Goal: Information Seeking & Learning: Learn about a topic

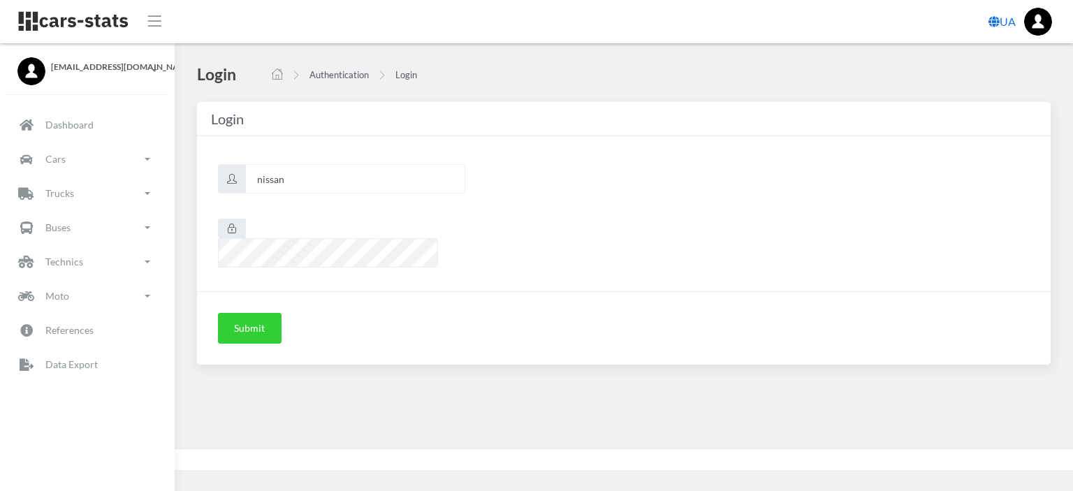
scroll to position [10, 10]
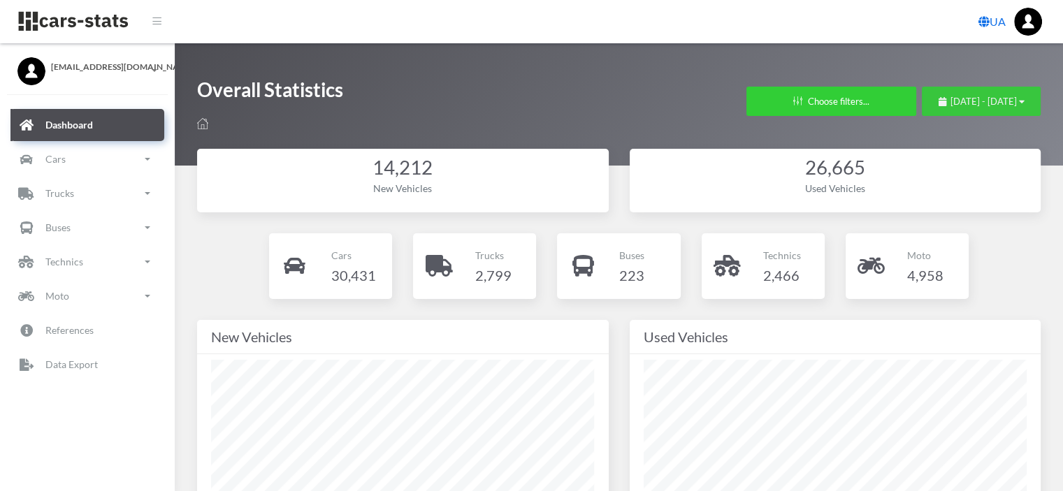
click at [968, 103] on span "September 1, 2025 - October 1, 2025" at bounding box center [983, 101] width 66 height 11
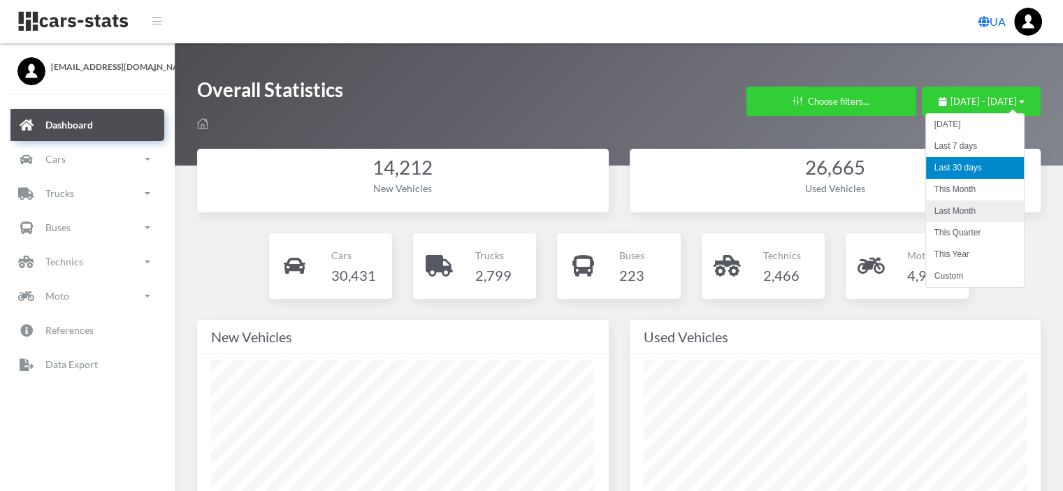
click at [980, 215] on li "Last Month" at bounding box center [975, 212] width 98 height 22
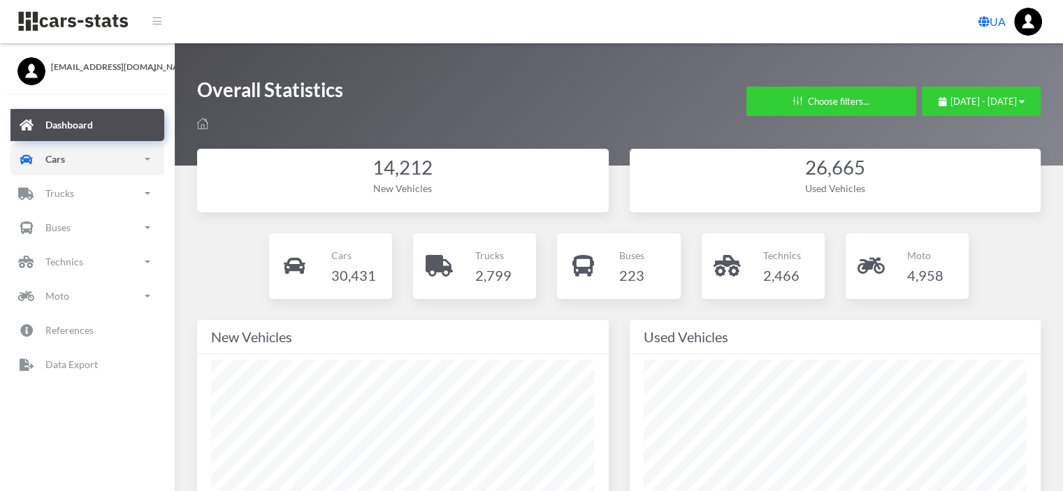
click at [58, 161] on p "Cars" at bounding box center [55, 158] width 20 height 17
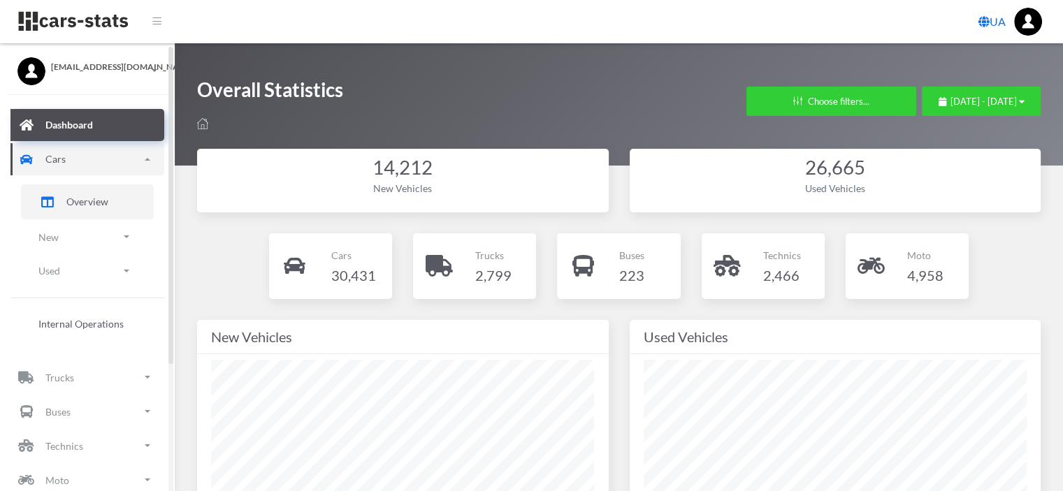
click at [63, 203] on link "Overview" at bounding box center [87, 201] width 133 height 35
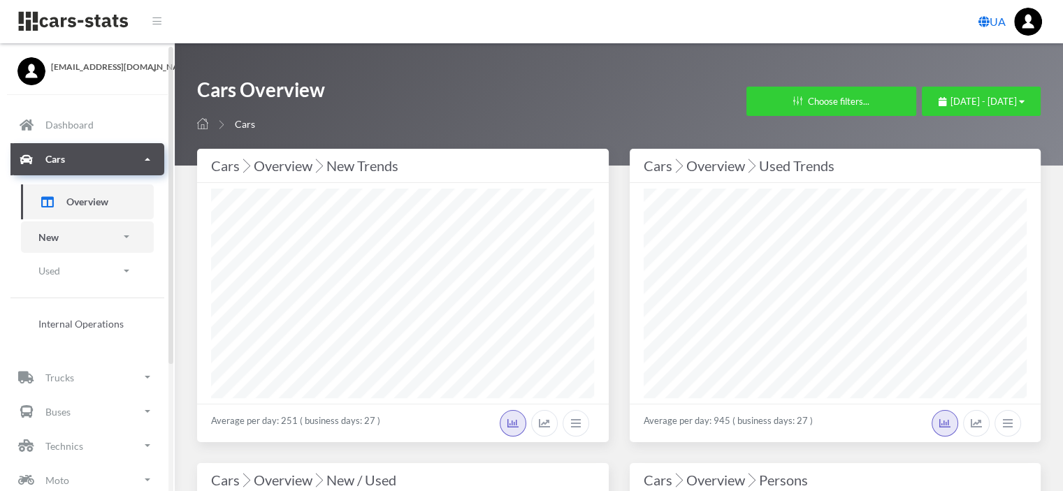
click at [55, 239] on p "New" at bounding box center [48, 237] width 20 height 17
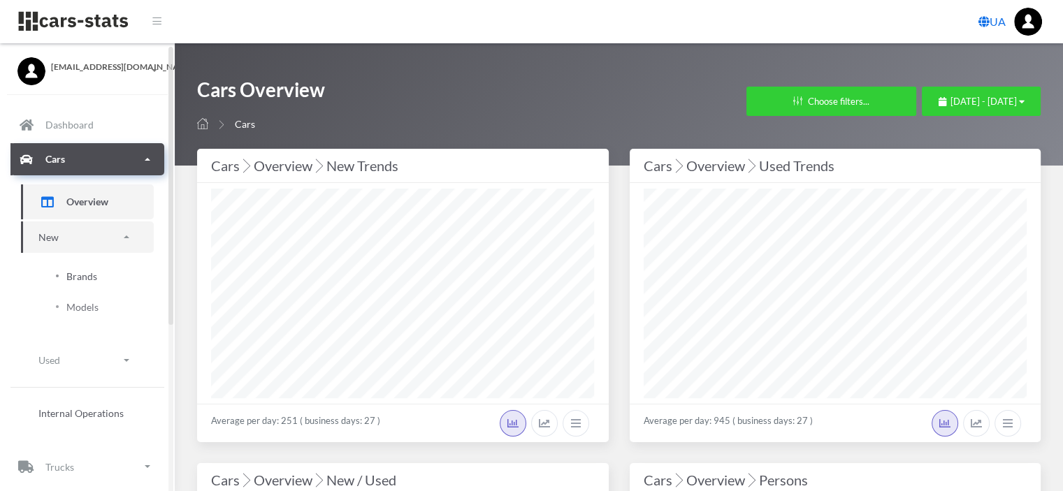
click at [68, 275] on span "Brands" at bounding box center [81, 276] width 31 height 15
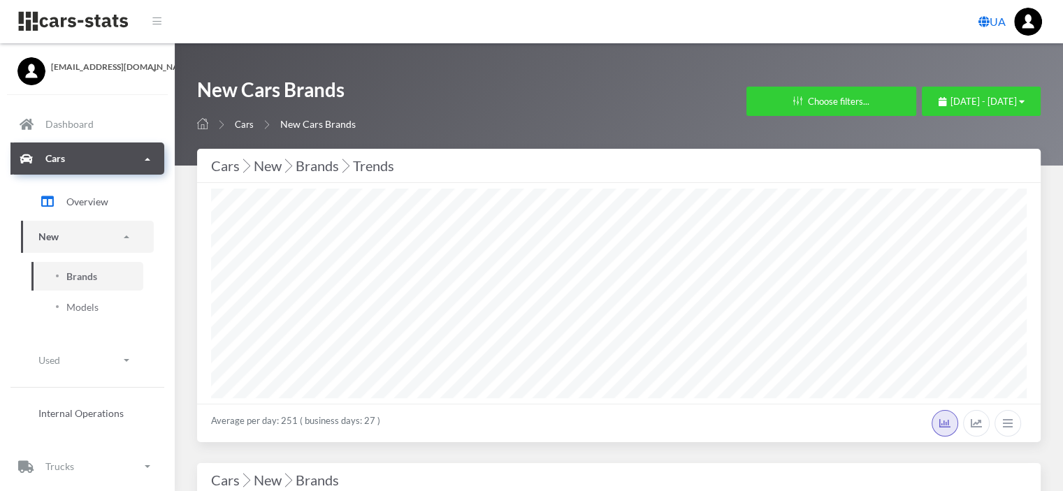
scroll to position [10, 10]
select select "25"
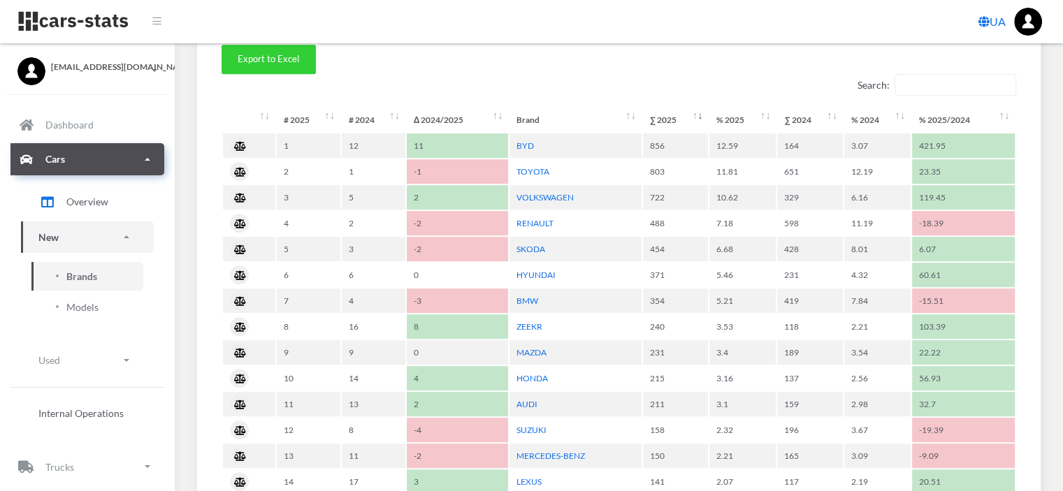
scroll to position [629, 0]
click at [558, 196] on link "VOLKSWAGEN" at bounding box center [544, 196] width 57 height 10
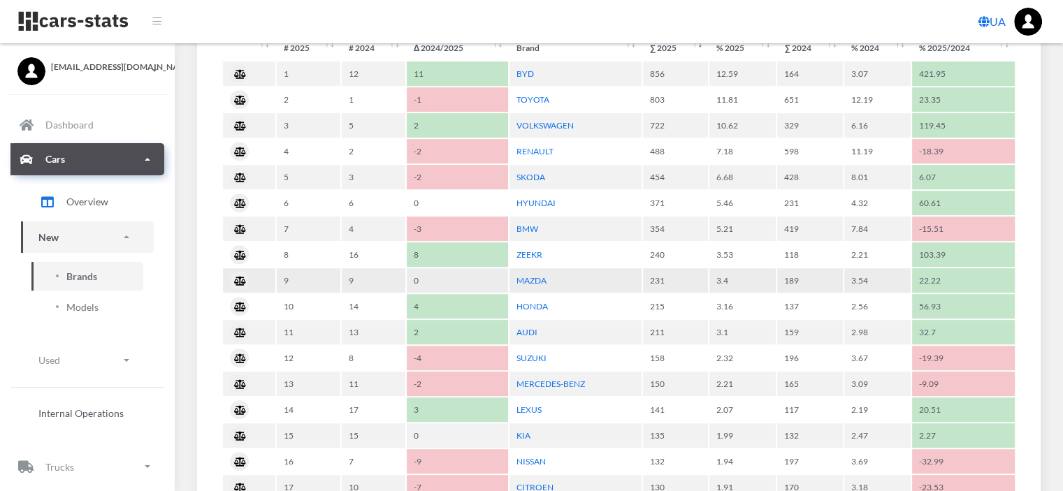
scroll to position [769, 0]
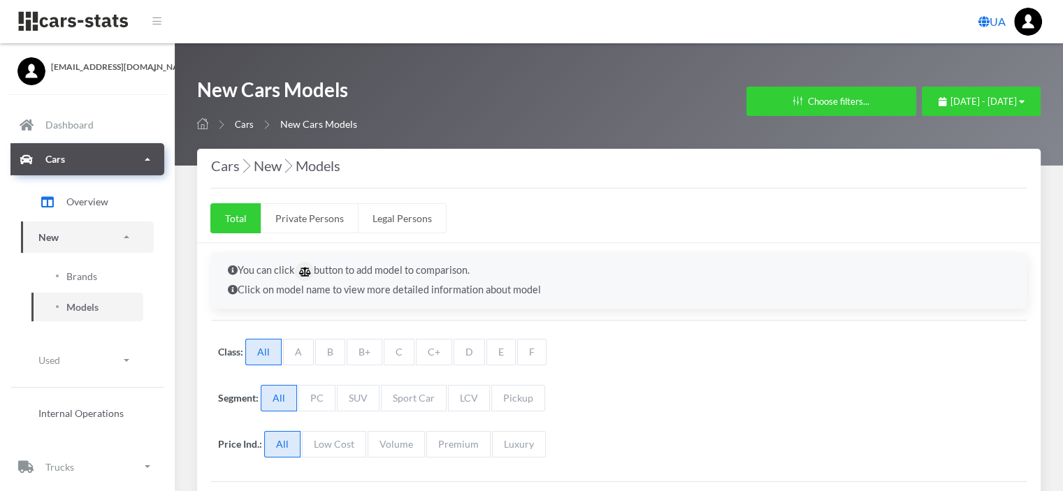
select select "25"
select select "VOLKSWAGEN"
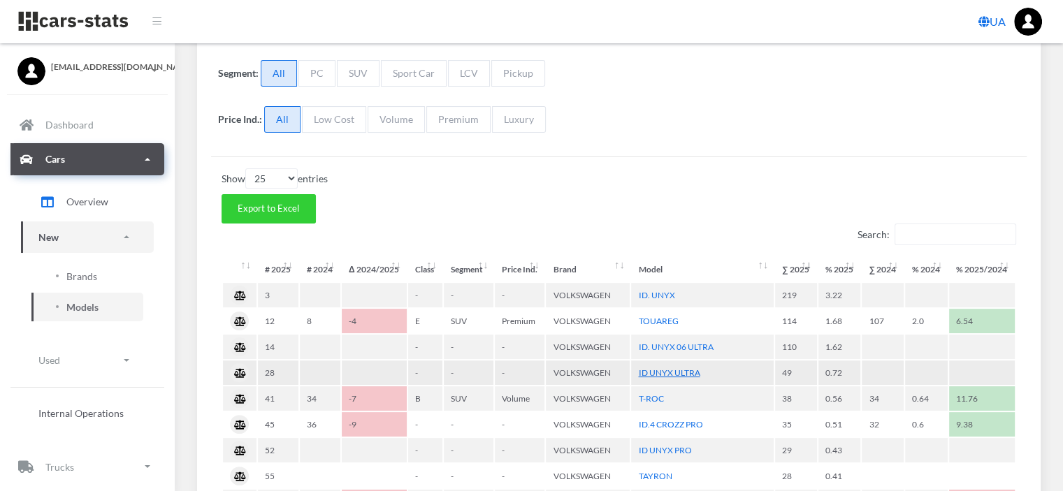
scroll to position [349, 0]
